Goal: Transaction & Acquisition: Obtain resource

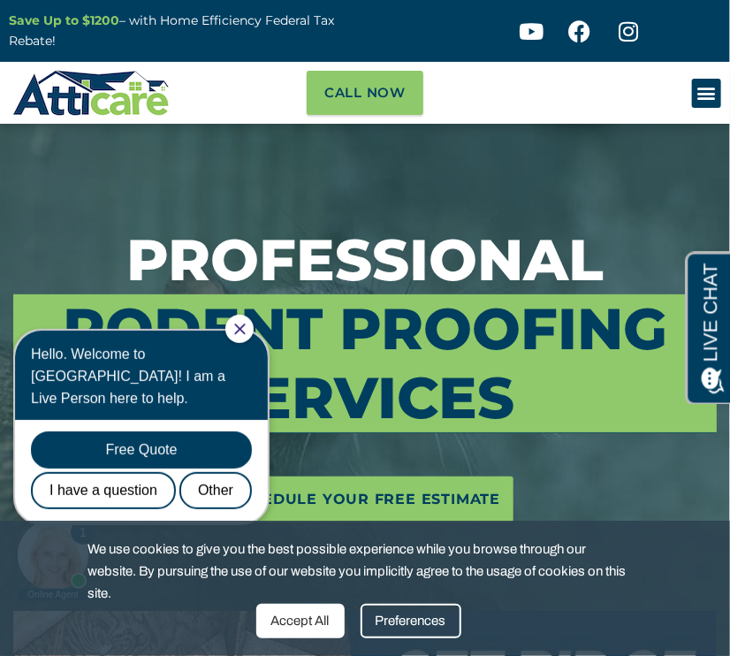
drag, startPoint x: 135, startPoint y: 378, endPoint x: 136, endPoint y: 416, distance: 38.9
click at [136, 408] on div "Hello. Welcome to [GEOGRAPHIC_DATA]! I am a Live Person here to help." at bounding box center [141, 375] width 221 height 66
click at [134, 431] on div "Free Quote" at bounding box center [141, 449] width 221 height 37
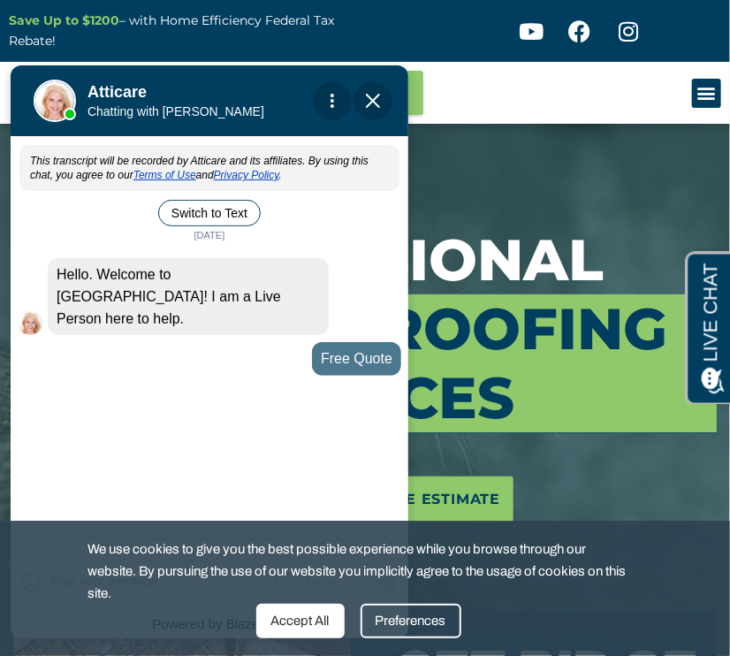
click at [126, 433] on div "This transcript will be recorded by Atticare and its affiliates. By using this …" at bounding box center [210, 342] width 398 height 408
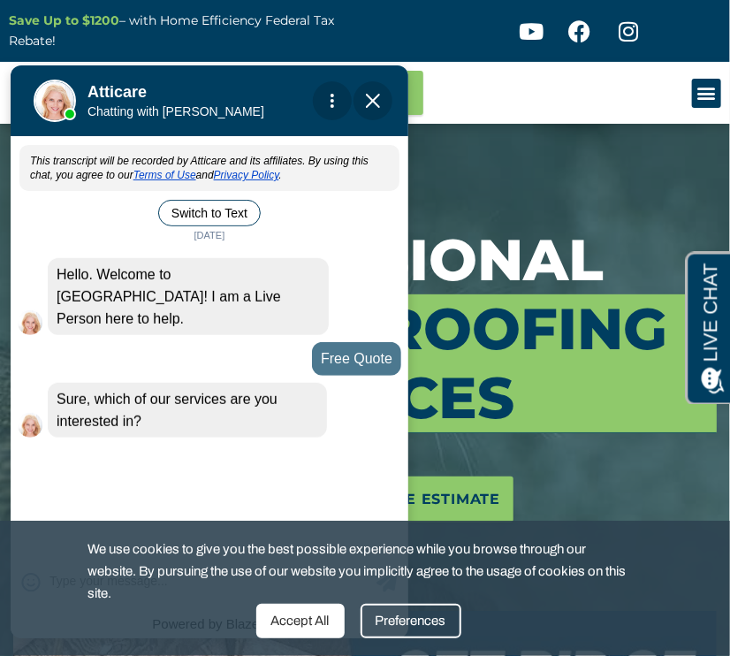
click at [124, 437] on div "This transcript will be recorded by Atticare and its affiliates. By using this …" at bounding box center [210, 342] width 398 height 408
click at [345, 344] on div "Free Quote" at bounding box center [356, 357] width 89 height 33
drag, startPoint x: 439, startPoint y: 150, endPoint x: 446, endPoint y: 141, distance: 12.0
click at [446, 141] on section "Professional Rodent Proofing Services Schedule Your Free Estimate" at bounding box center [365, 575] width 730 height 903
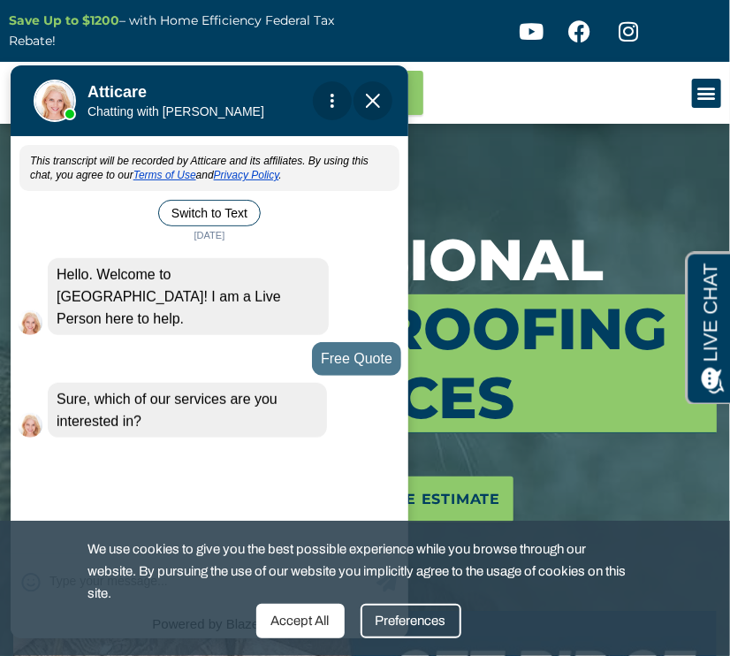
click at [638, 115] on div "Attic Attic Cleaning Rodent Proofing Air Sealing Insulation Whole House Fan Air…" at bounding box center [639, 93] width 183 height 62
click at [380, 100] on img "Close Chat" at bounding box center [373, 100] width 14 height 14
